Goal: Navigation & Orientation: Find specific page/section

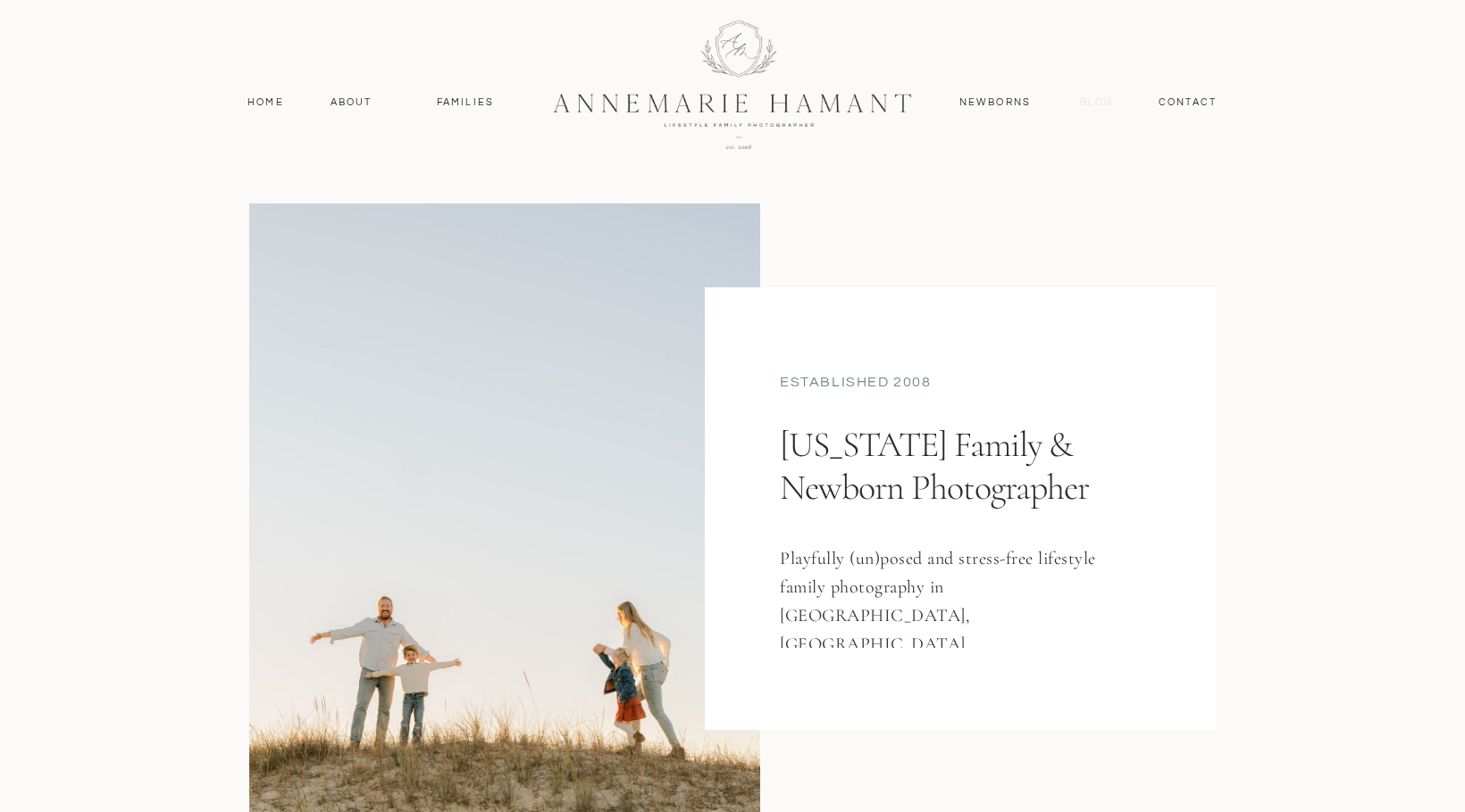
click at [1106, 106] on nav "Blog" at bounding box center [1095, 102] width 42 height 16
